Goal: Task Accomplishment & Management: Manage account settings

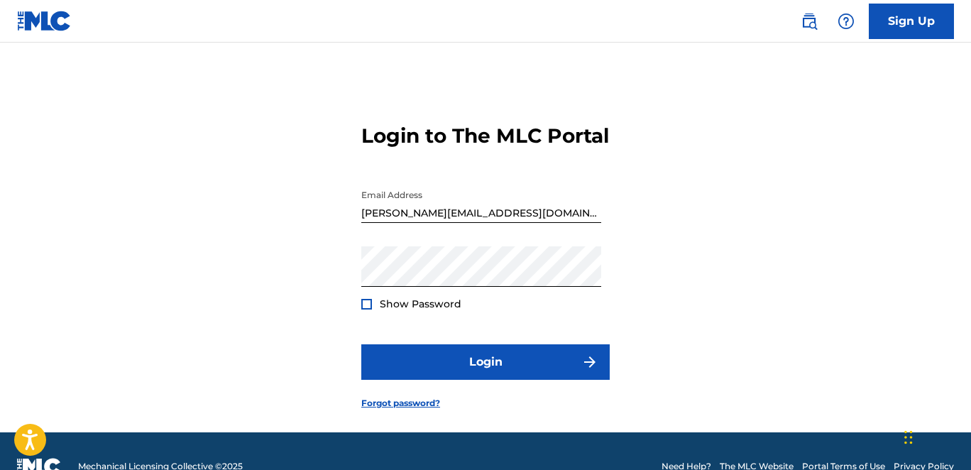
click at [496, 344] on button "Login" at bounding box center [485, 361] width 248 height 35
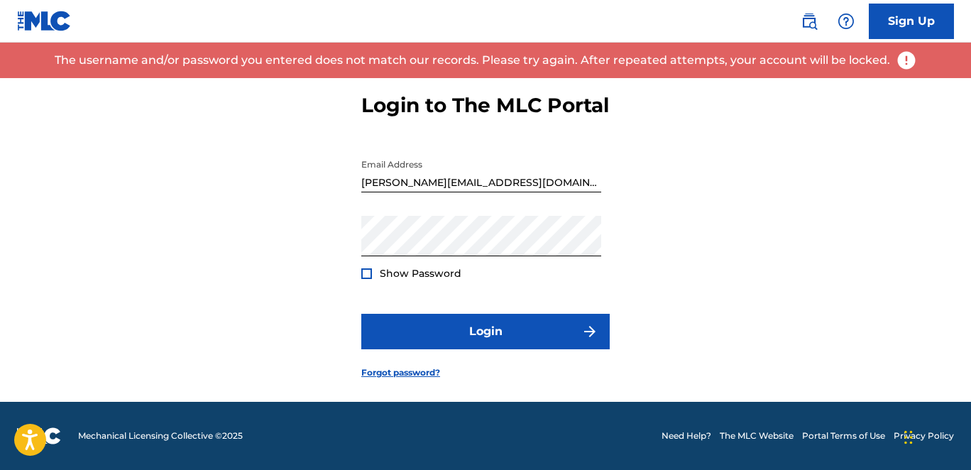
click at [366, 271] on div at bounding box center [366, 273] width 11 height 11
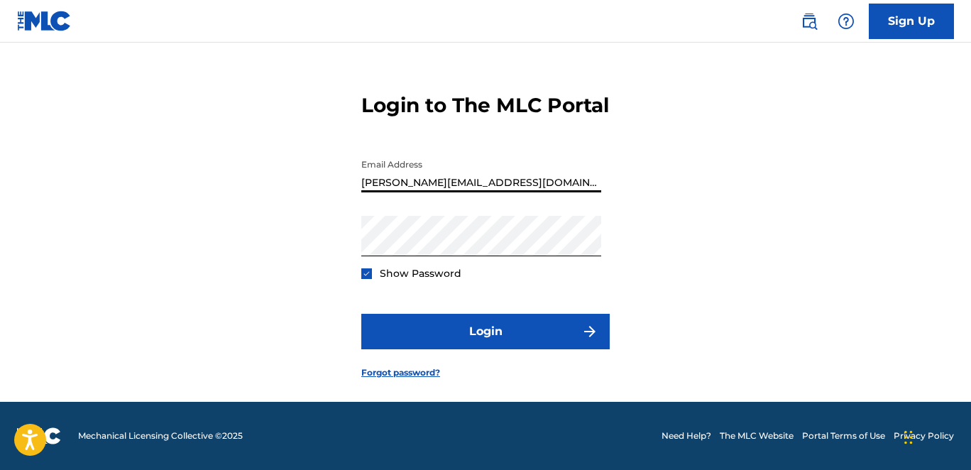
drag, startPoint x: 388, startPoint y: 183, endPoint x: 310, endPoint y: 184, distance: 78.1
click at [310, 185] on div "Login to The MLC Portal Email Address [PERSON_NAME][EMAIL_ADDRESS][DOMAIN_NAME]…" at bounding box center [485, 225] width 971 height 354
type input "[PERSON_NAME][EMAIL_ADDRESS][DOMAIN_NAME]"
click at [361, 314] on button "Login" at bounding box center [485, 331] width 248 height 35
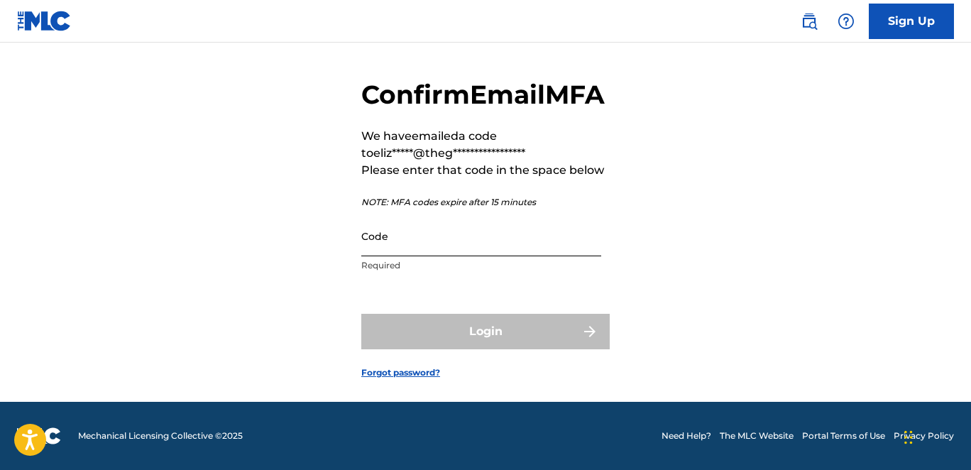
click at [531, 256] on input "Code" at bounding box center [481, 236] width 240 height 40
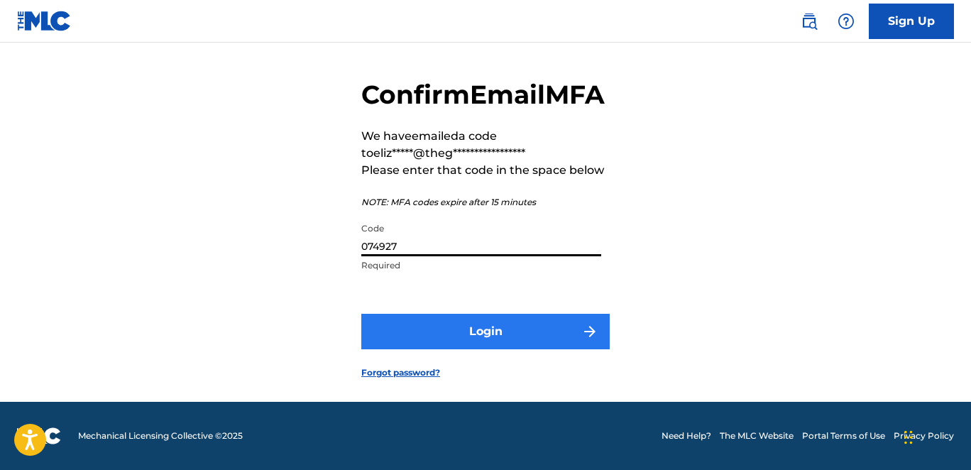
type input "074927"
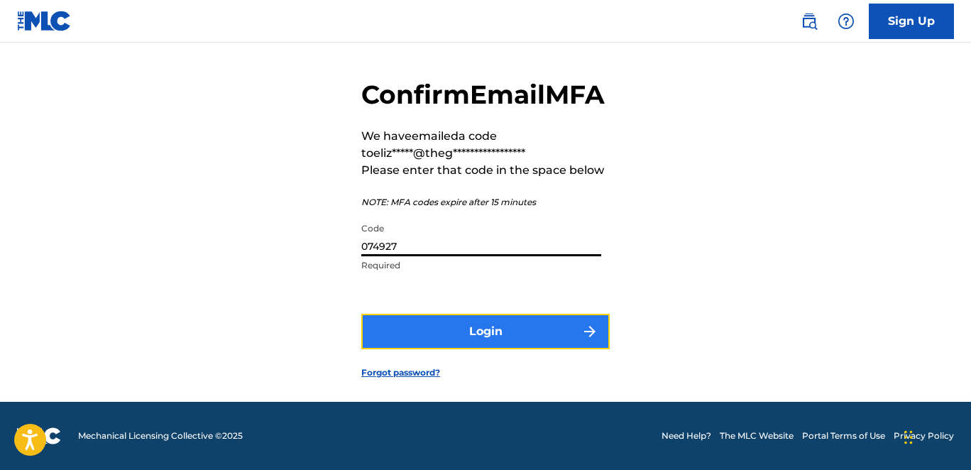
click at [505, 349] on button "Login" at bounding box center [485, 331] width 248 height 35
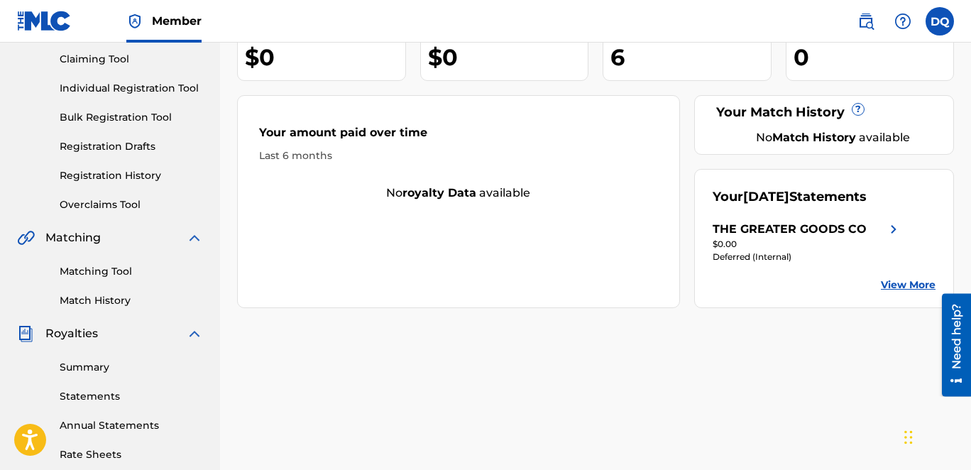
scroll to position [150, 0]
click at [850, 237] on div "THE GREATER GOODS CO" at bounding box center [790, 228] width 154 height 17
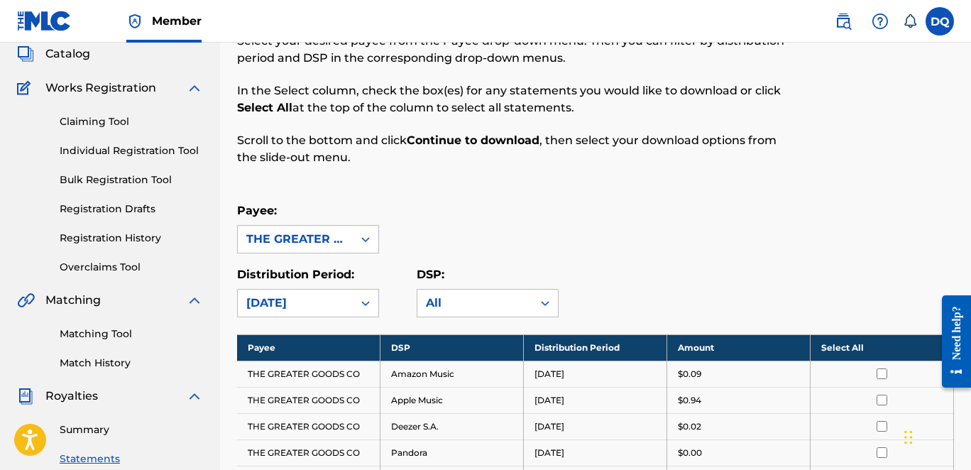
scroll to position [75, 0]
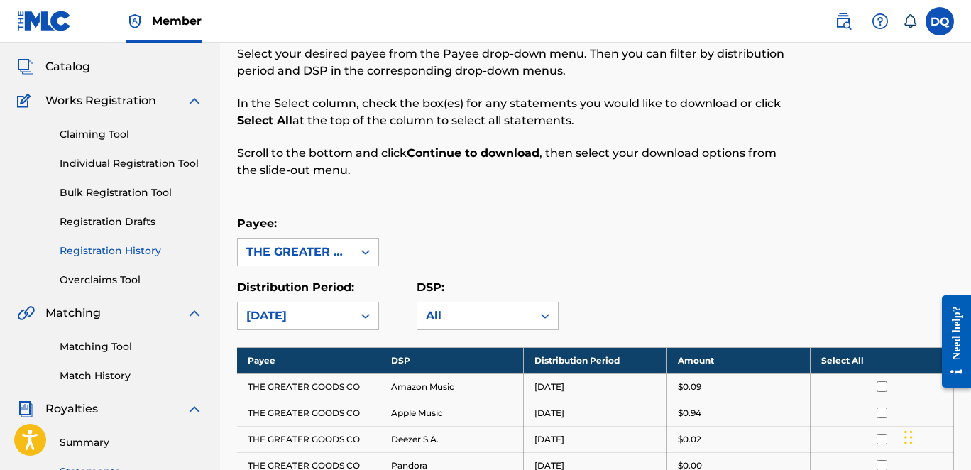
click at [126, 251] on link "Registration History" at bounding box center [131, 250] width 143 height 15
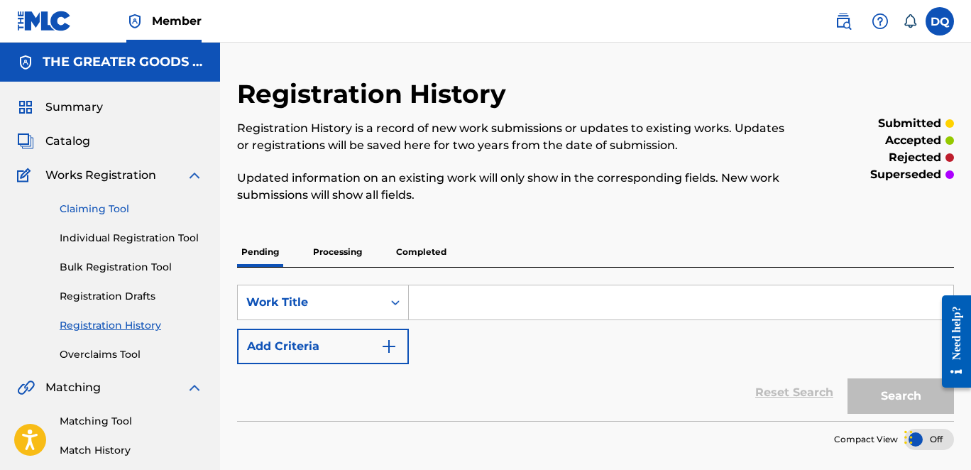
click at [117, 207] on link "Claiming Tool" at bounding box center [131, 209] width 143 height 15
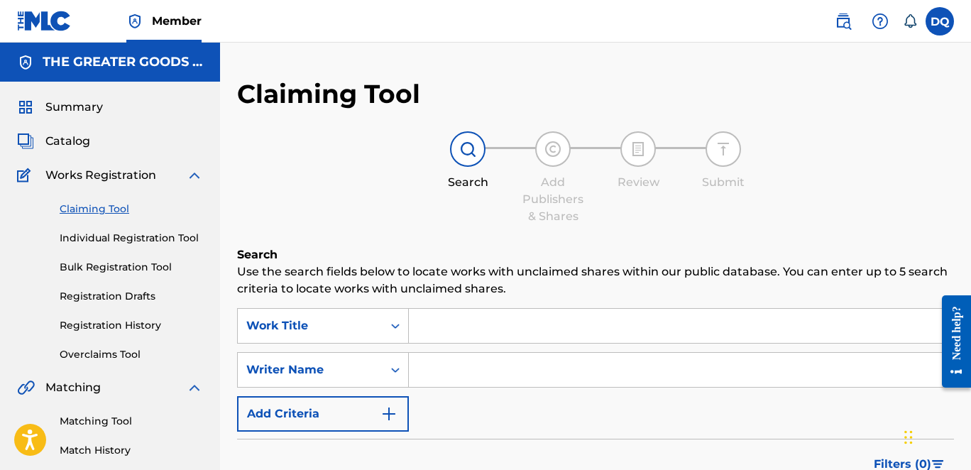
click at [525, 330] on input "Search Form" at bounding box center [681, 326] width 544 height 34
type input "druidia"
click at [503, 369] on input "Search Form" at bounding box center [681, 370] width 544 height 34
type input "mischa chillak"
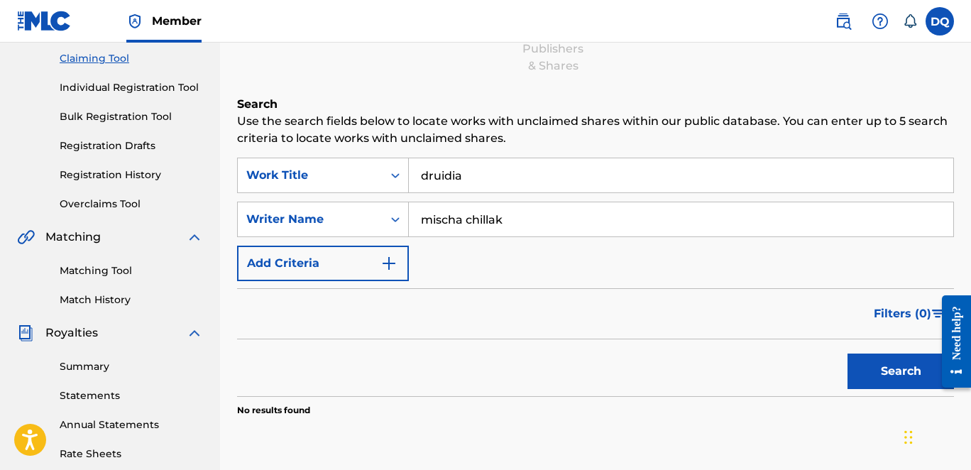
scroll to position [153, 0]
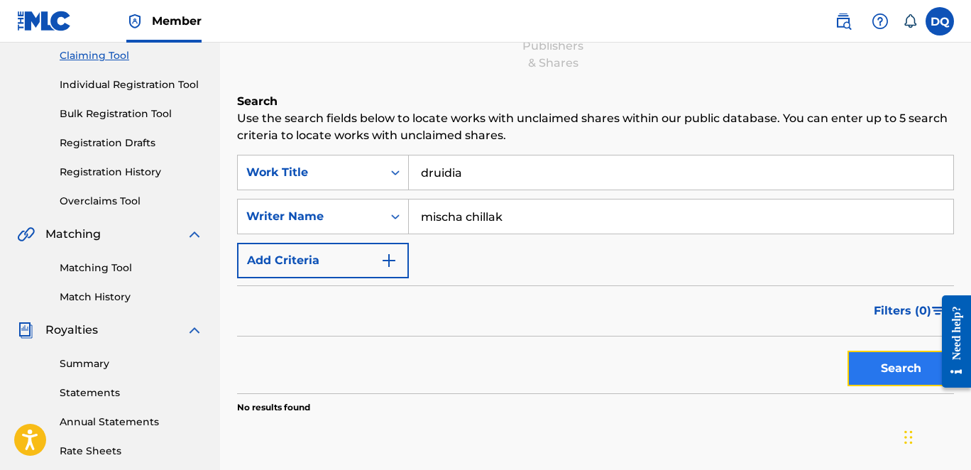
click at [879, 359] on button "Search" at bounding box center [900, 368] width 106 height 35
drag, startPoint x: 471, startPoint y: 177, endPoint x: 412, endPoint y: 177, distance: 58.9
click at [412, 177] on input "druidia" at bounding box center [681, 172] width 544 height 34
type input "s"
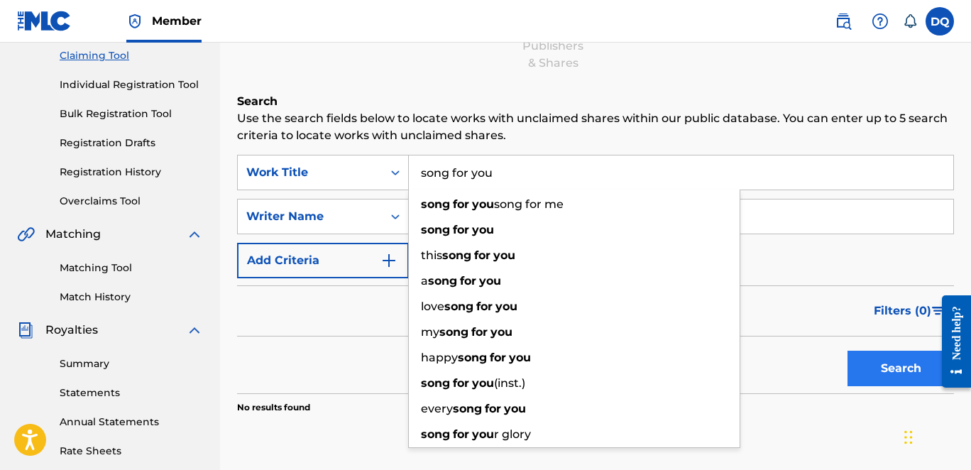
type input "song for you"
click at [889, 364] on button "Search" at bounding box center [900, 368] width 106 height 35
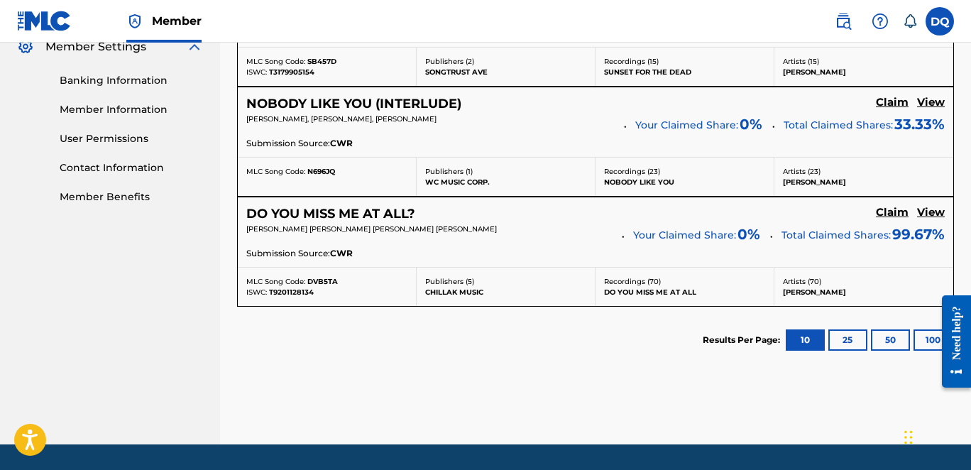
scroll to position [586, 0]
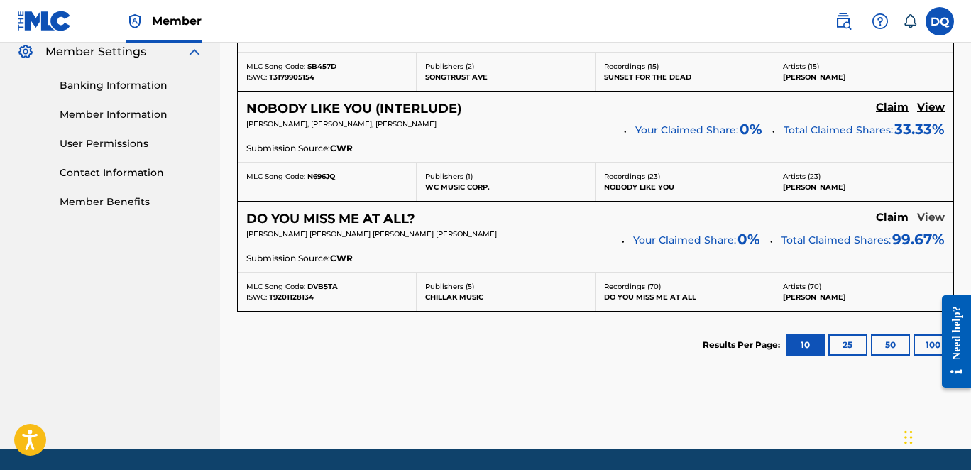
click at [936, 214] on h5 "View" at bounding box center [931, 217] width 28 height 13
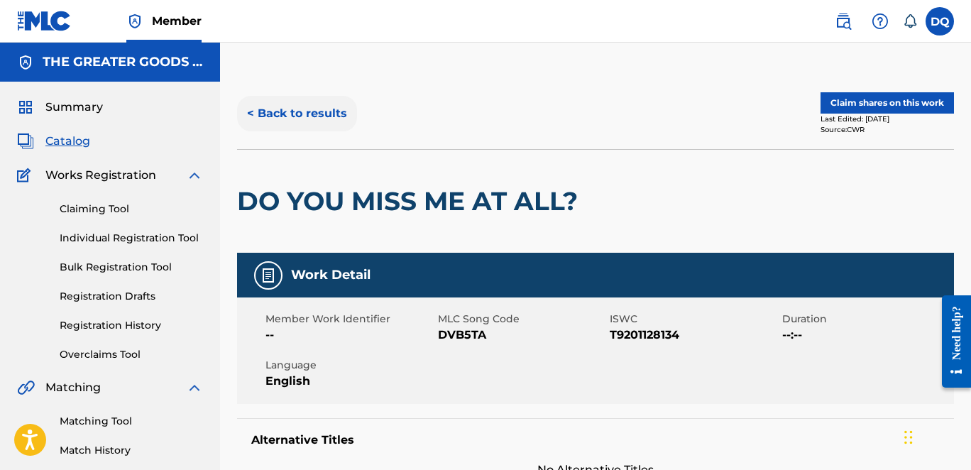
click at [312, 115] on button "< Back to results" at bounding box center [297, 113] width 120 height 35
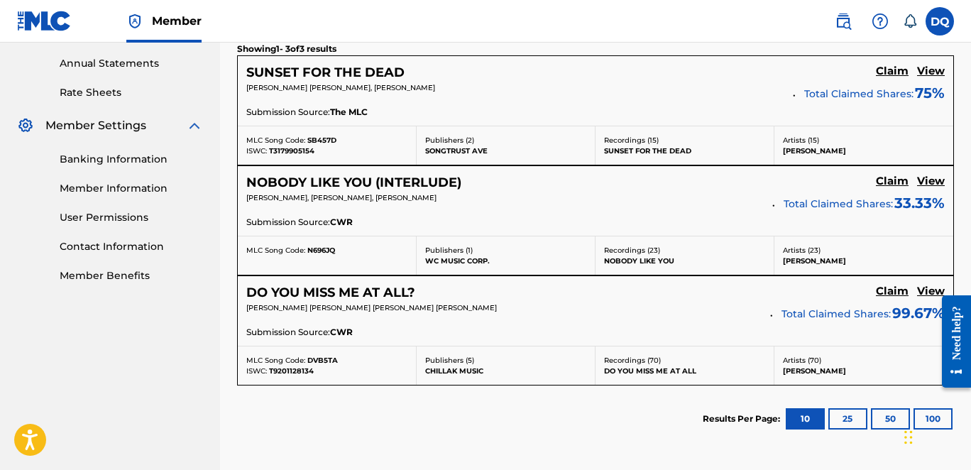
scroll to position [510, 0]
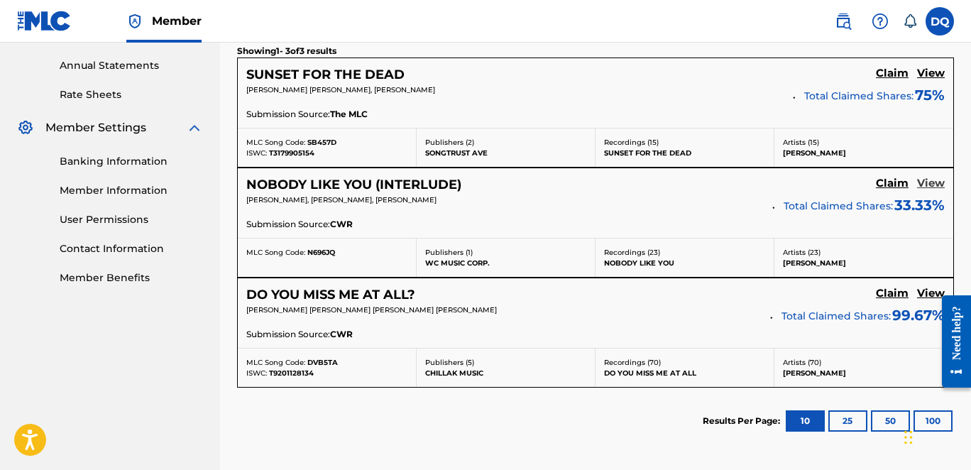
click at [929, 182] on h5 "View" at bounding box center [931, 183] width 28 height 13
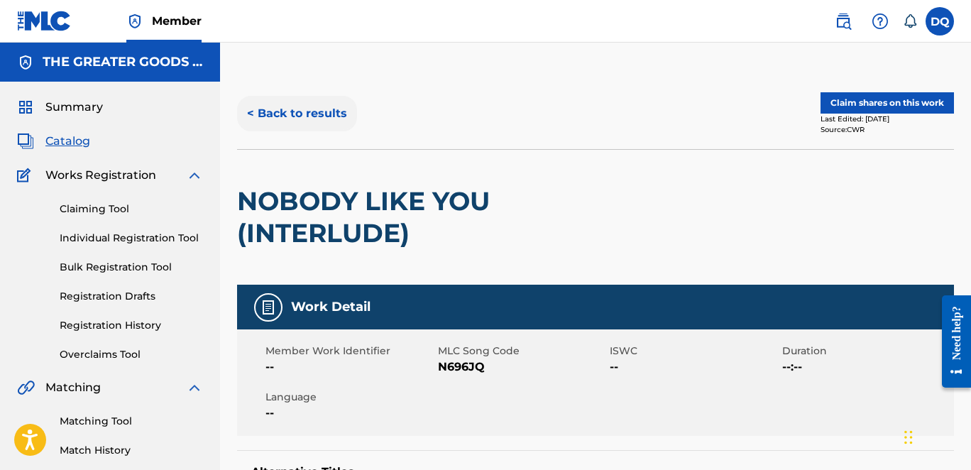
click at [305, 109] on button "< Back to results" at bounding box center [297, 113] width 120 height 35
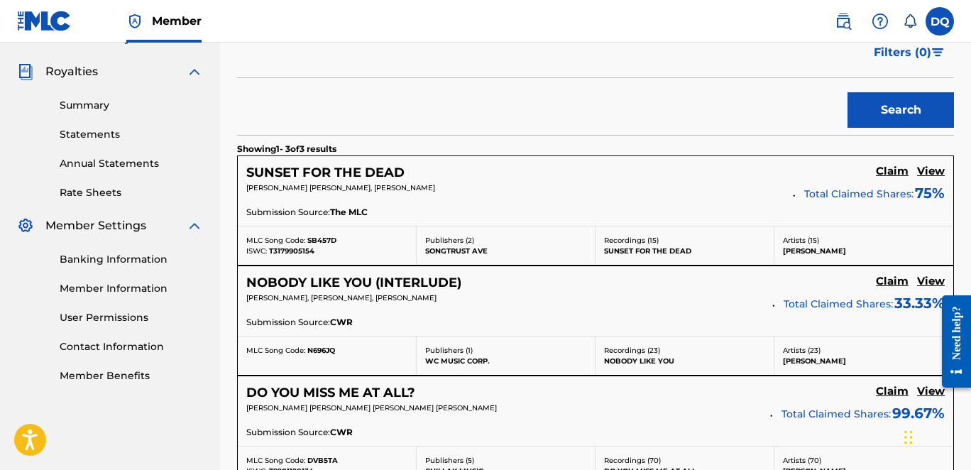
scroll to position [388, 0]
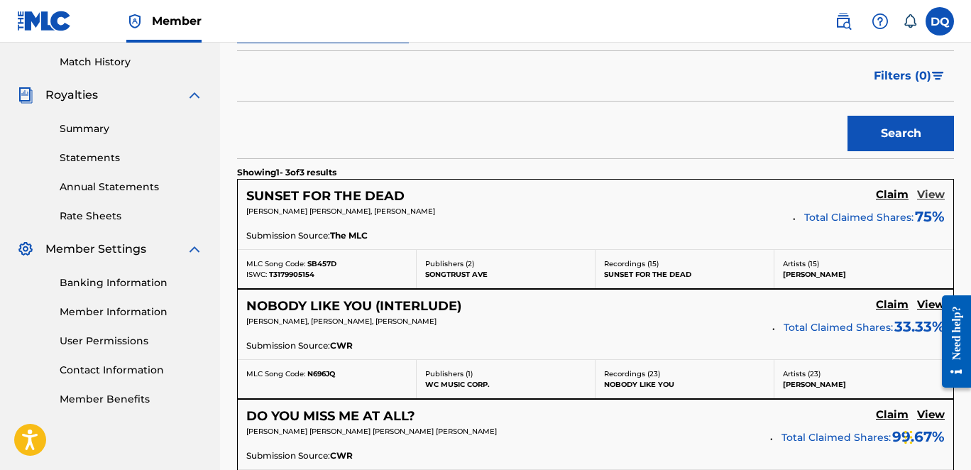
click at [930, 192] on h5 "View" at bounding box center [931, 194] width 28 height 13
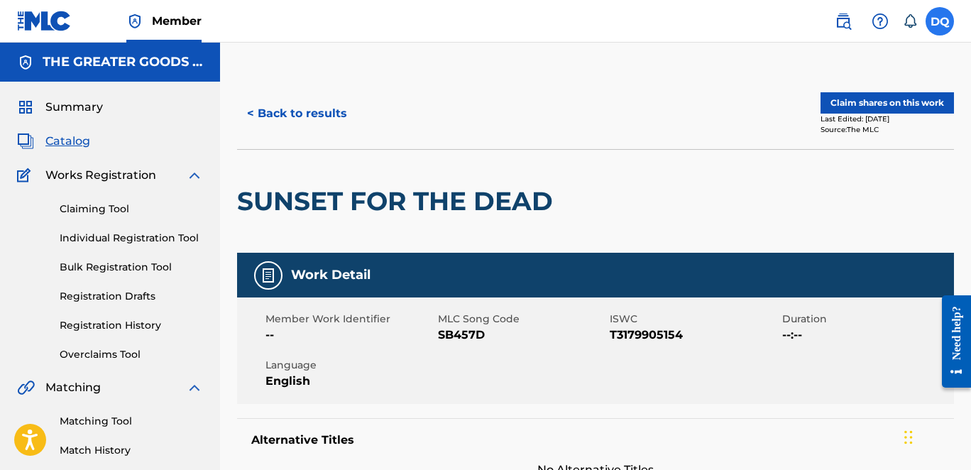
click at [940, 14] on label at bounding box center [940, 21] width 28 height 28
click at [940, 21] on input "DQ David Quan elizabeth@thegreatergoodsco.com Notification Preferences Profile …" at bounding box center [940, 21] width 0 height 0
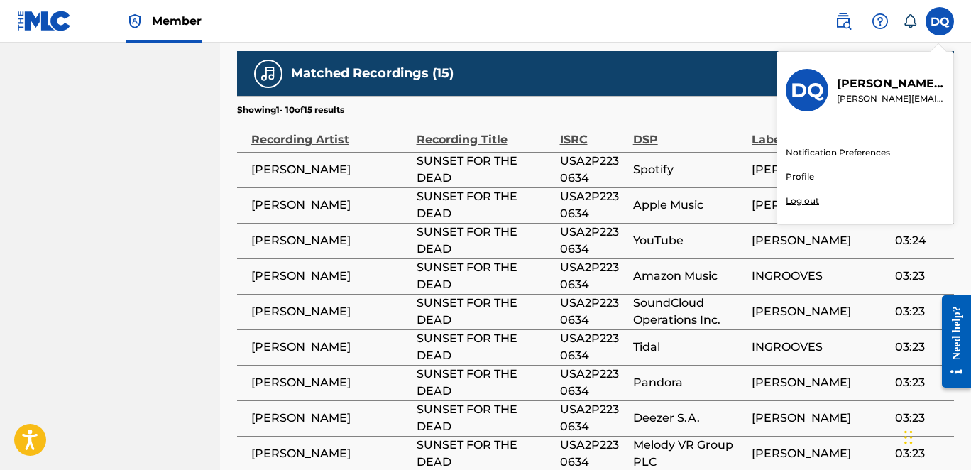
scroll to position [1360, 0]
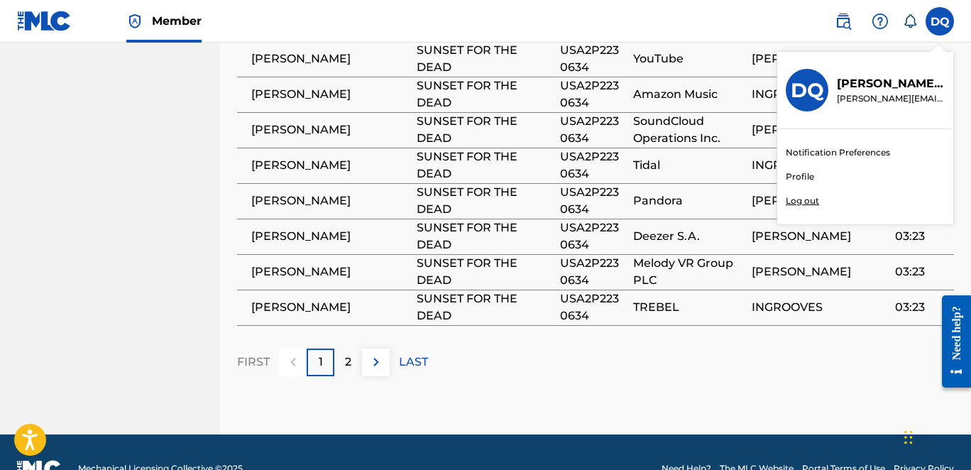
click at [804, 170] on link "Profile" at bounding box center [800, 176] width 28 height 13
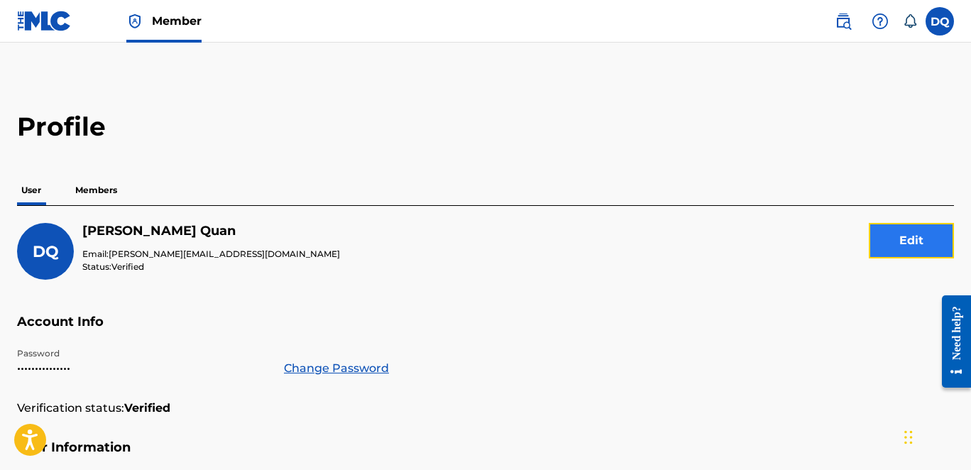
click at [901, 246] on button "Edit" at bounding box center [911, 240] width 85 height 35
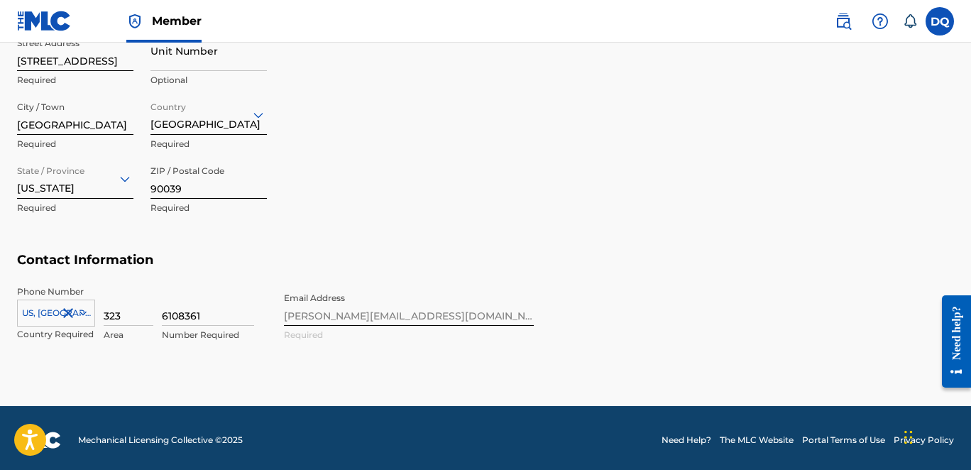
scroll to position [667, 0]
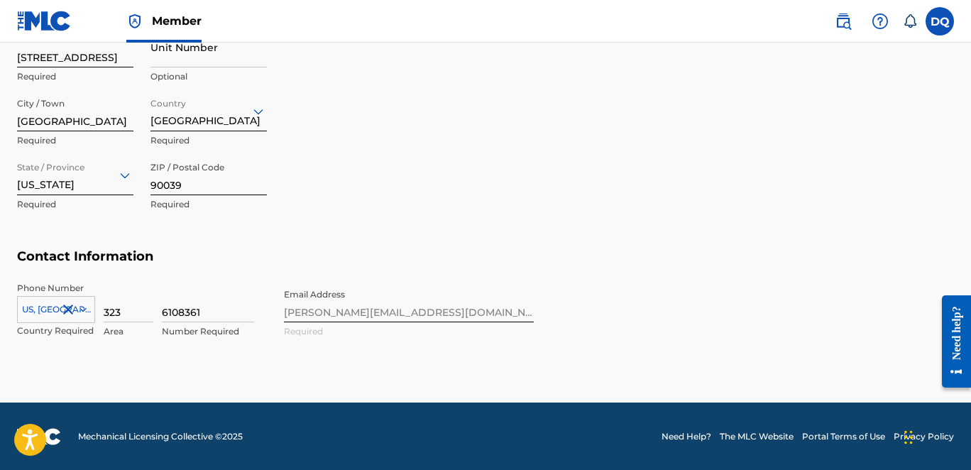
click at [481, 309] on div "Phone Number US, CA +1 Country Required 323 Area 6108361 Number Required Email …" at bounding box center [275, 325] width 517 height 87
click at [404, 298] on div "Phone Number US, CA +1 Country Required 323 Area 6108361 Number Required Email …" at bounding box center [275, 325] width 517 height 87
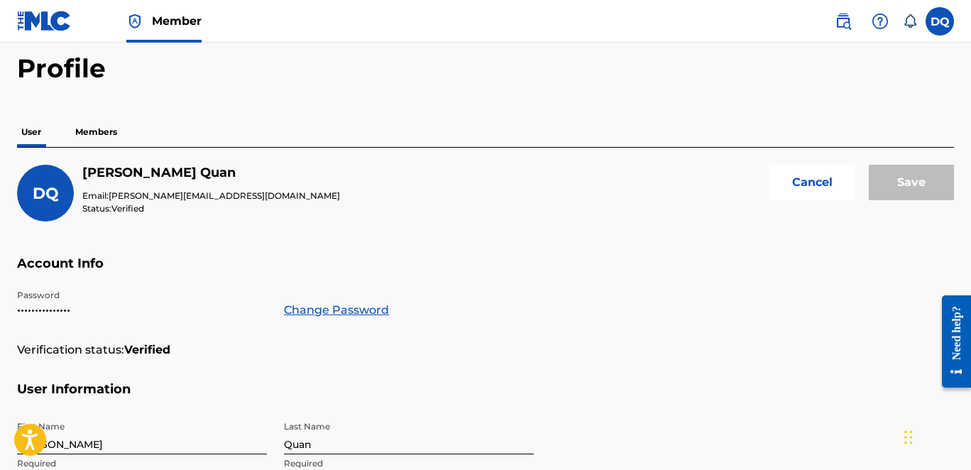
scroll to position [0, 0]
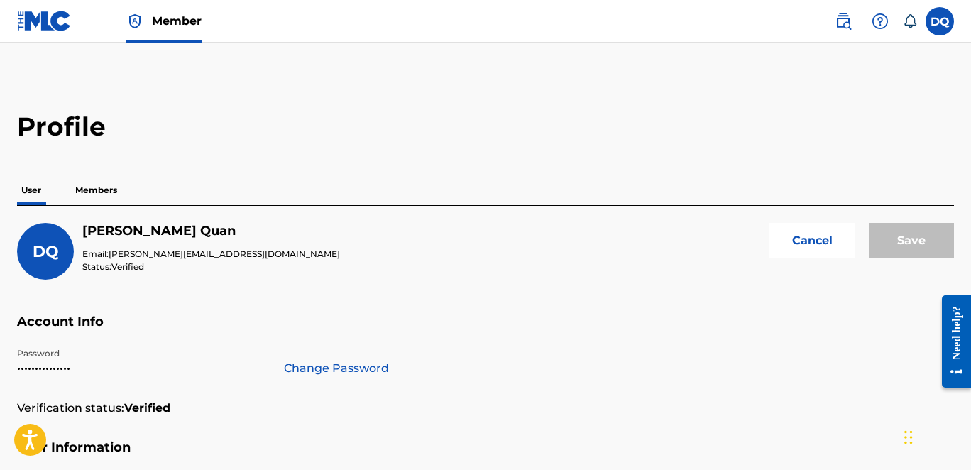
click at [62, 21] on img at bounding box center [44, 21] width 55 height 21
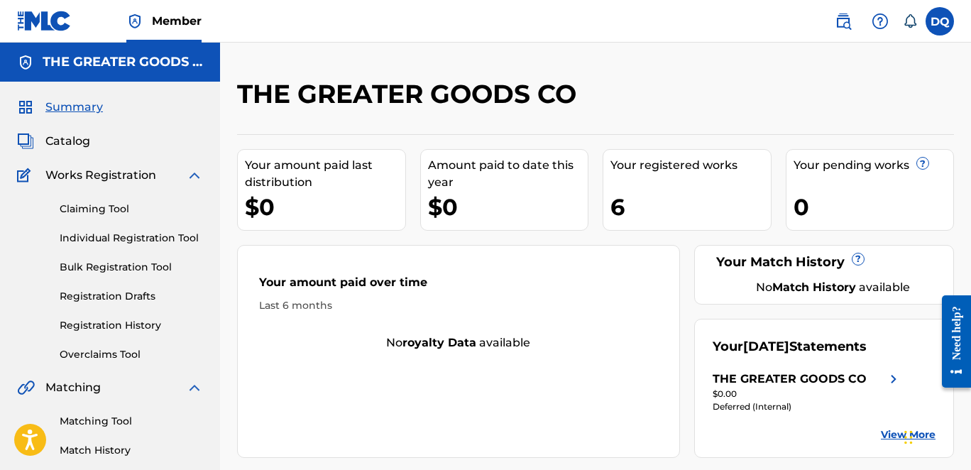
click at [118, 172] on span "Works Registration" at bounding box center [100, 175] width 111 height 17
click at [73, 141] on span "Catalog" at bounding box center [67, 141] width 45 height 17
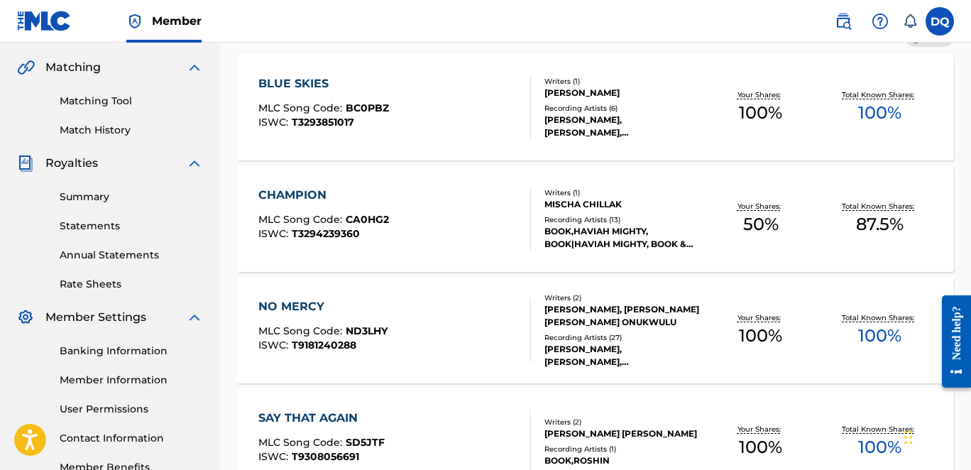
scroll to position [322, 0]
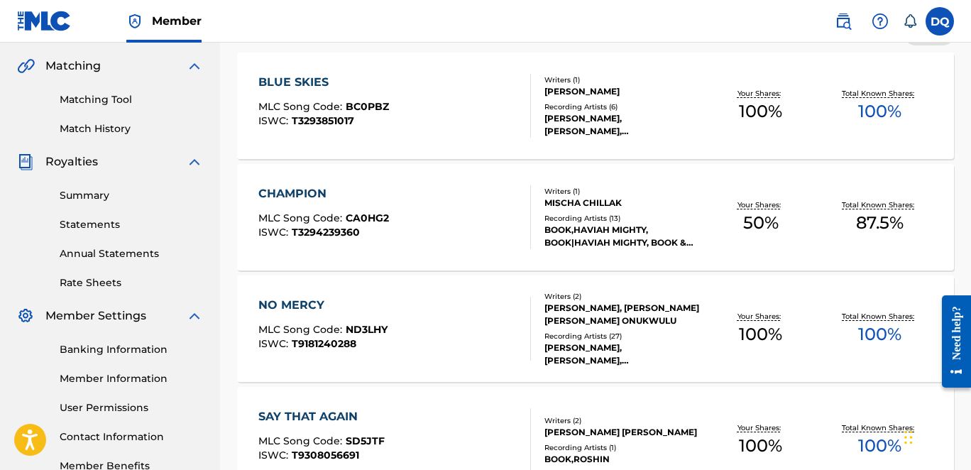
click at [607, 212] on div "Writers ( 1 ) MISCHA CHILLAK Recording Artists ( 13 ) BOOK,HAVIAH MIGHTY, BOOK|…" at bounding box center [616, 217] width 170 height 63
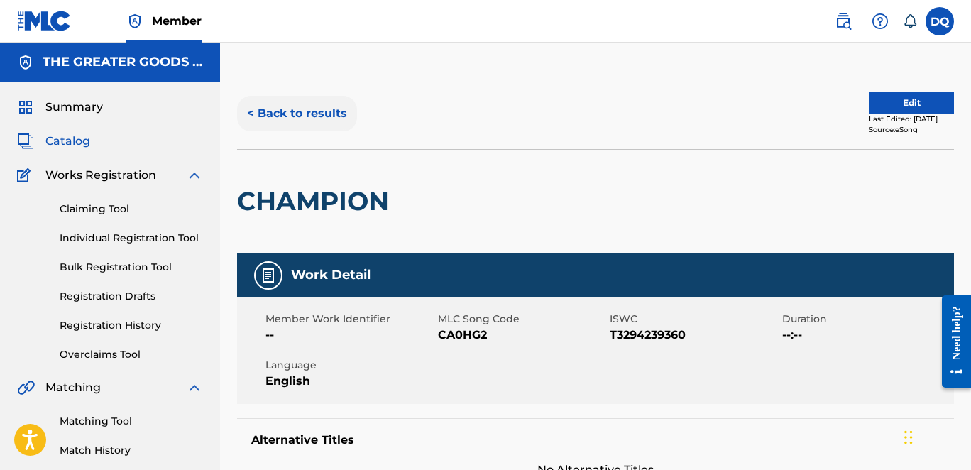
click at [314, 104] on button "< Back to results" at bounding box center [297, 113] width 120 height 35
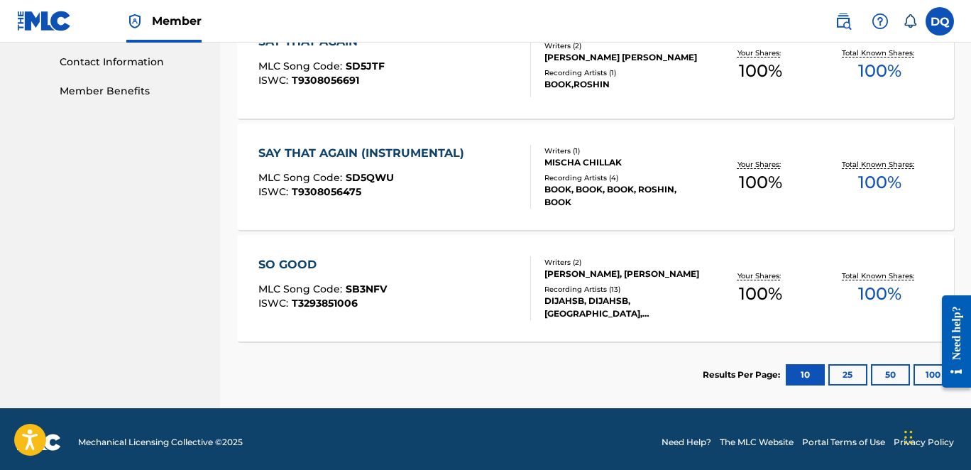
scroll to position [703, 0]
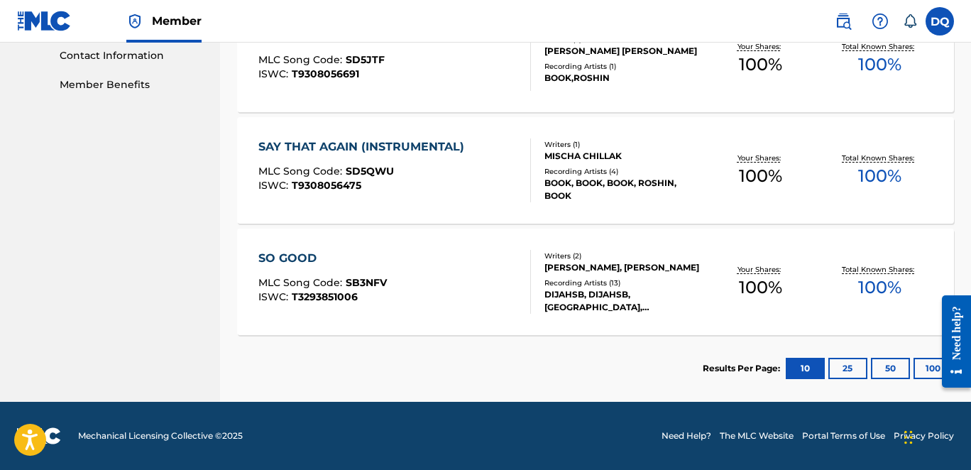
click at [591, 265] on div "KAHDIJAH PAYNE, CHASEN SMITH" at bounding box center [622, 267] width 157 height 13
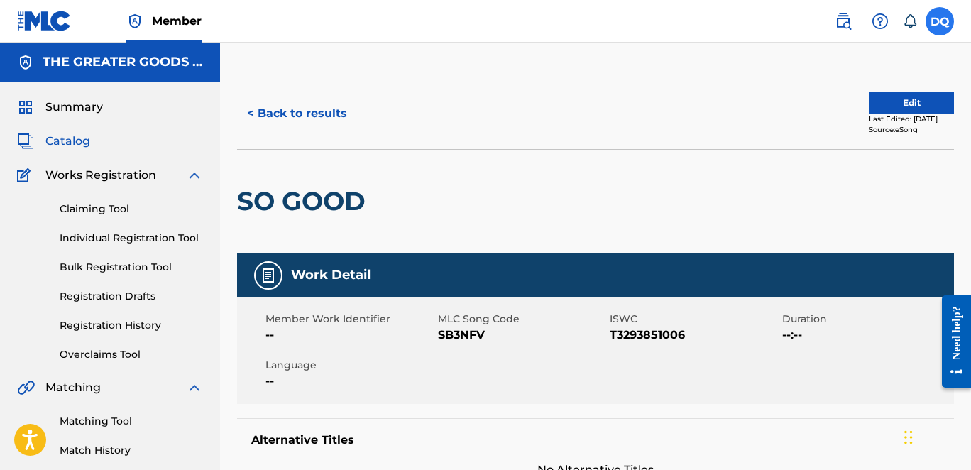
click at [941, 25] on label at bounding box center [940, 21] width 28 height 28
click at [940, 21] on input "DQ David Quan elizabeth@thegreatergoodsco.com Notification Preferences Profile …" at bounding box center [940, 21] width 0 height 0
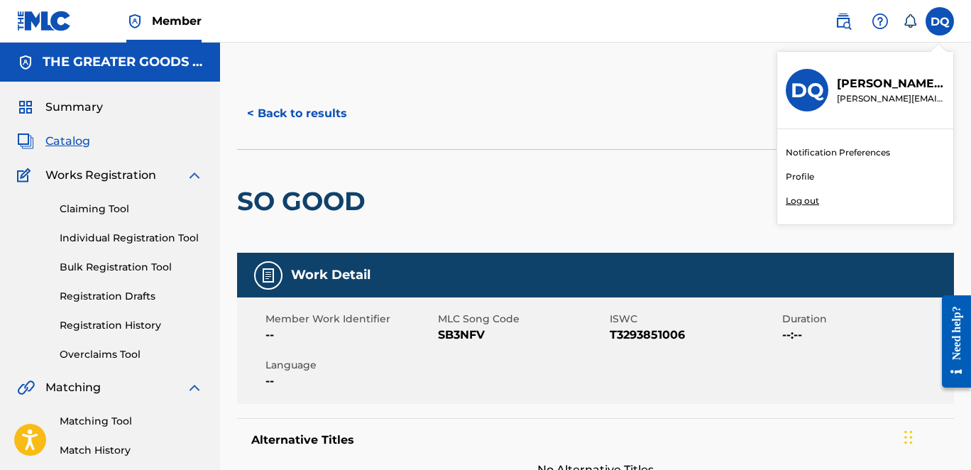
click at [809, 197] on p "Log out" at bounding box center [802, 200] width 33 height 13
click at [940, 21] on input "DQ David Quan elizabeth@thegreatergoodsco.com Notification Preferences Profile …" at bounding box center [940, 21] width 0 height 0
